Goal: Find specific page/section: Find specific page/section

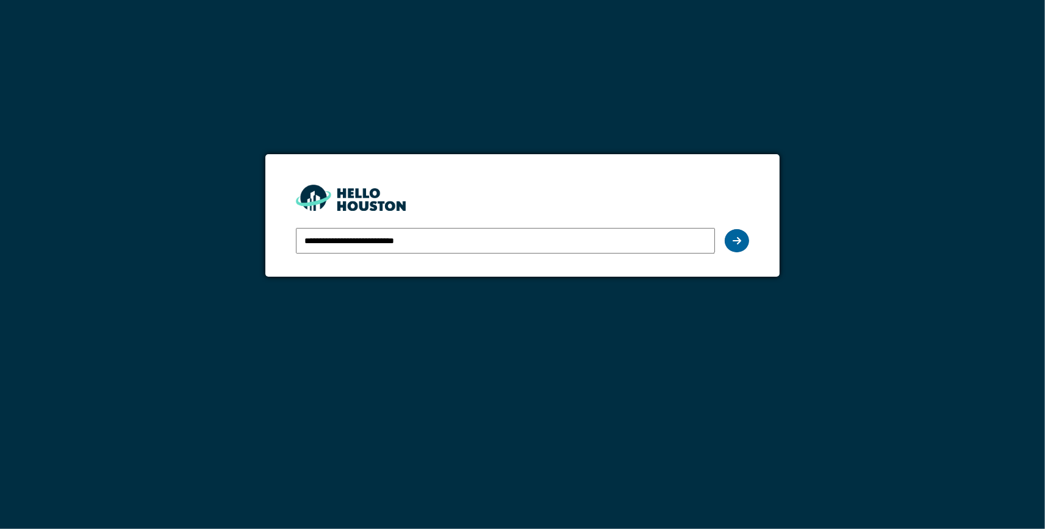
click at [736, 240] on icon at bounding box center [736, 241] width 9 height 10
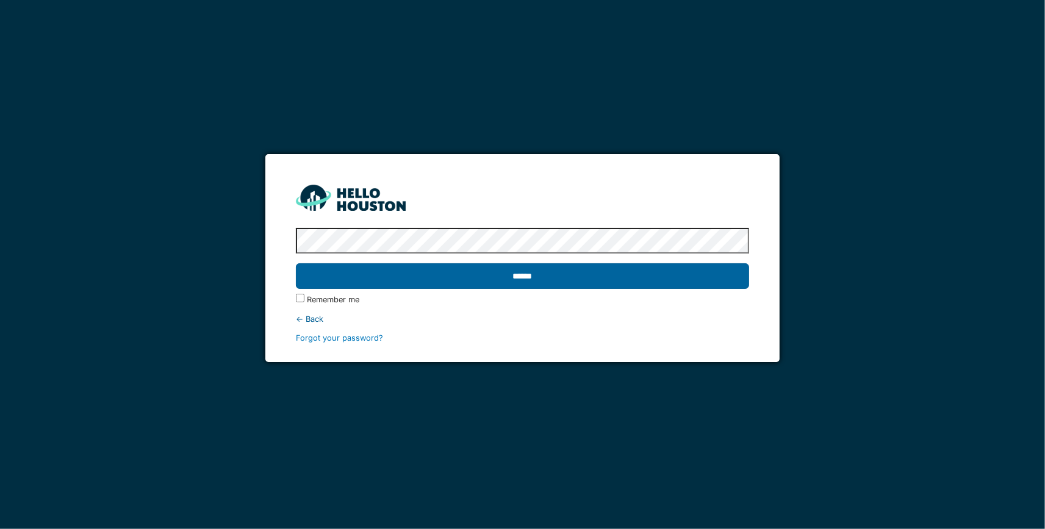
click at [703, 275] on input "******" at bounding box center [523, 276] width 454 height 26
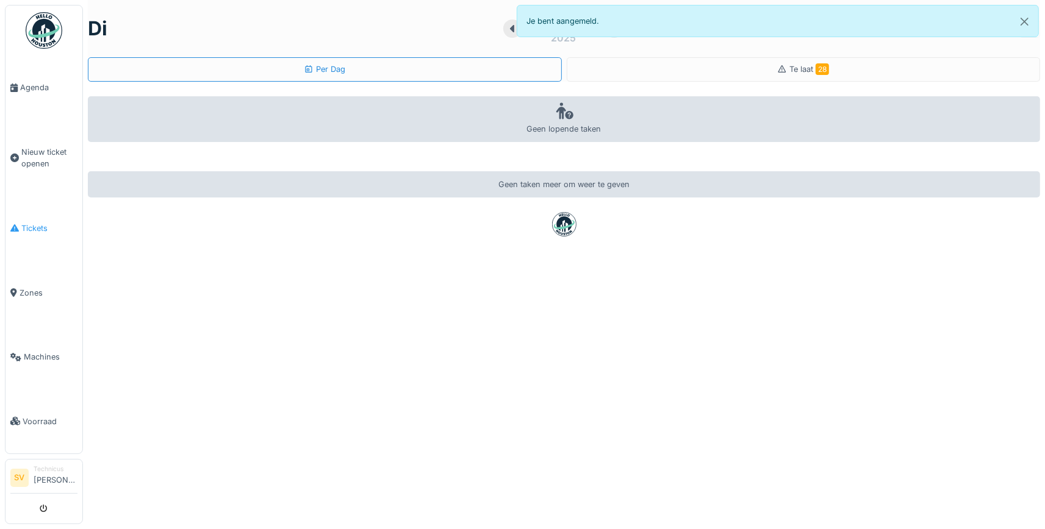
click at [35, 223] on span "Tickets" at bounding box center [49, 229] width 56 height 12
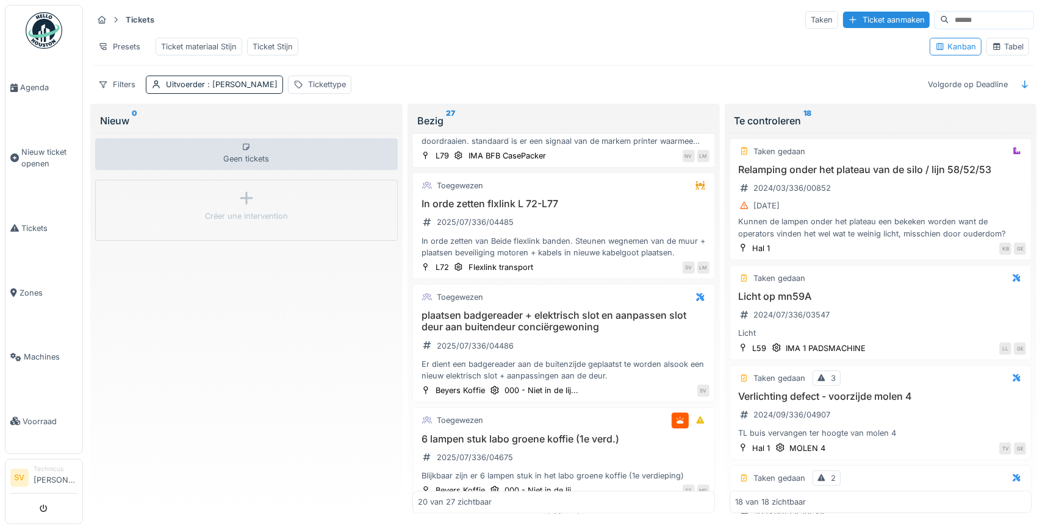
scroll to position [1861, 0]
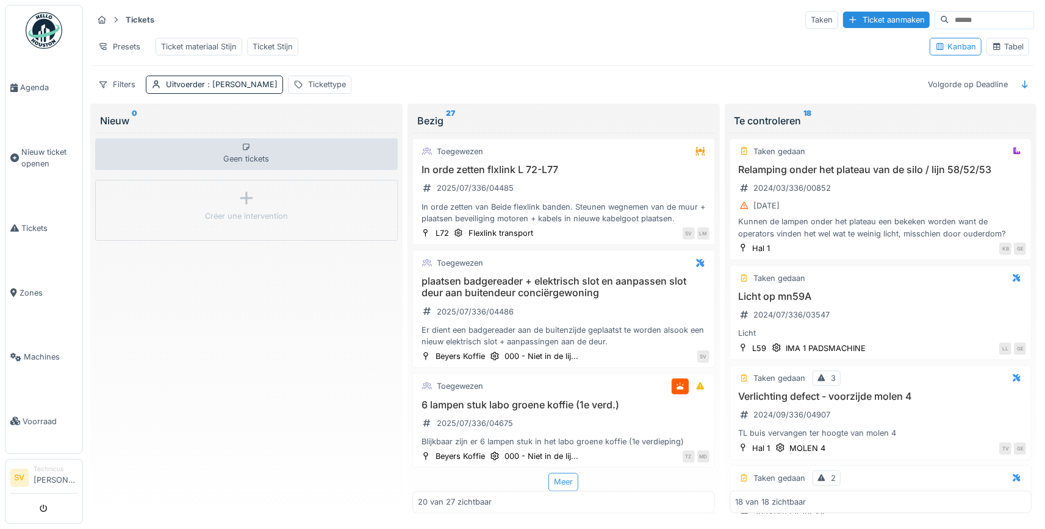
click at [563, 478] on div "Meer" at bounding box center [563, 482] width 30 height 18
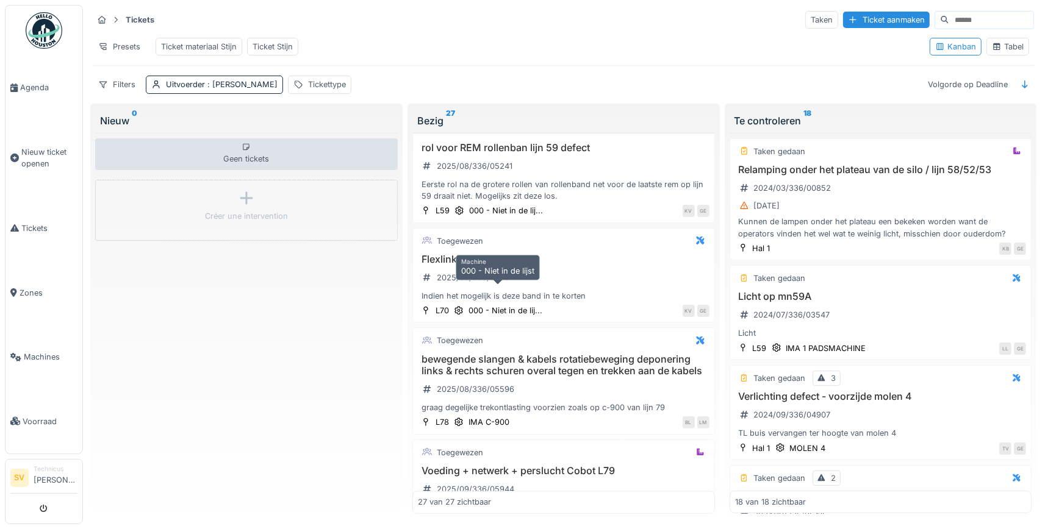
scroll to position [2351, 0]
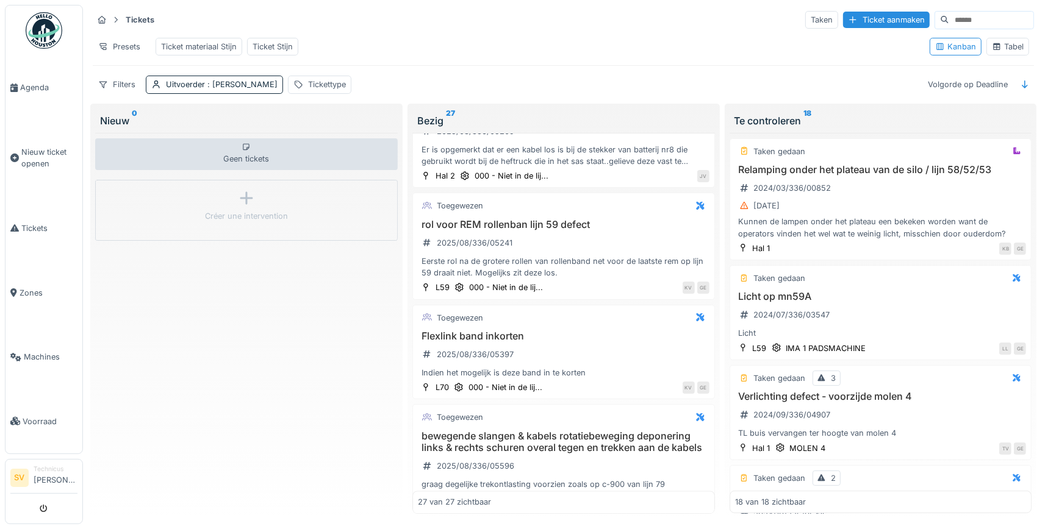
click at [282, 326] on div "Geen tickets Créer une intervention" at bounding box center [246, 323] width 302 height 381
click at [269, 291] on div "Geen tickets Créer une intervention" at bounding box center [246, 323] width 302 height 381
